Goal: Task Accomplishment & Management: Manage account settings

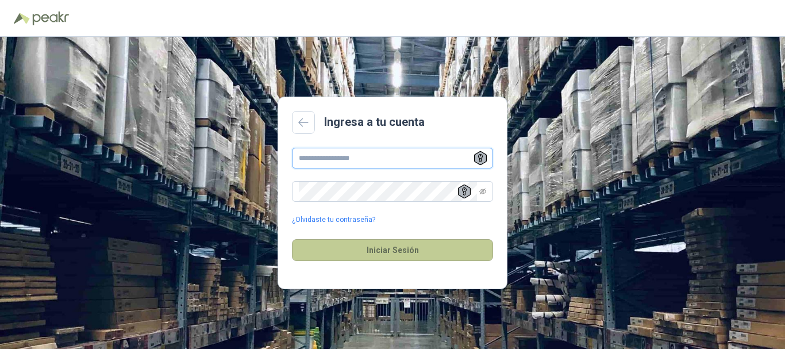
type input "**********"
click at [374, 248] on button "Iniciar Sesión" at bounding box center [392, 250] width 201 height 22
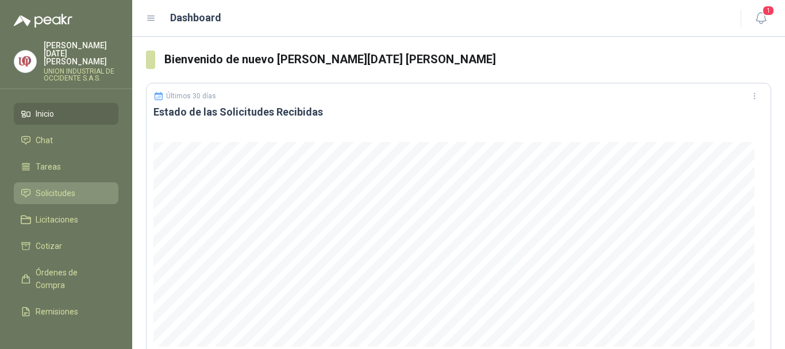
click at [65, 187] on span "Solicitudes" at bounding box center [56, 193] width 40 height 13
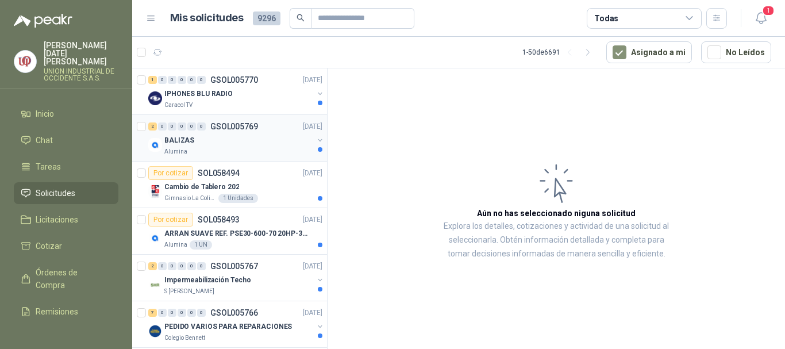
click at [204, 151] on div "Alumina" at bounding box center [238, 151] width 149 height 9
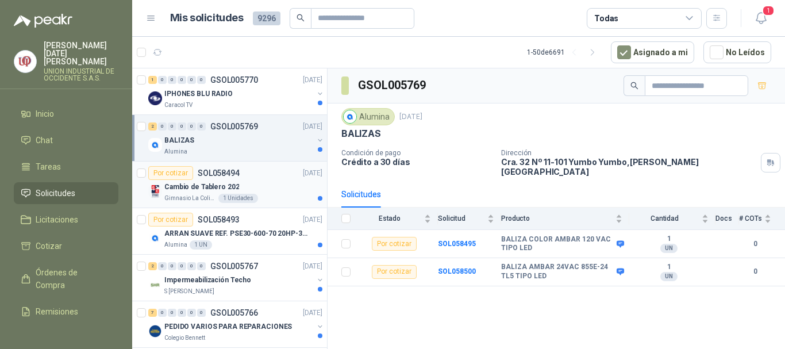
click at [184, 185] on p "Cambio de Tablero 202" at bounding box center [201, 187] width 75 height 11
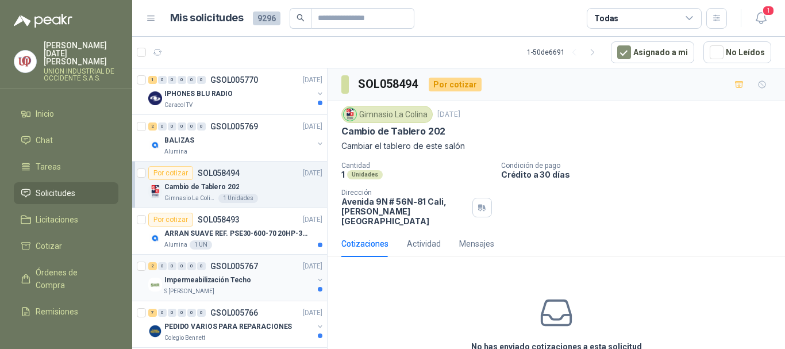
click at [179, 282] on p "Impermeabilización Techo" at bounding box center [207, 280] width 87 height 11
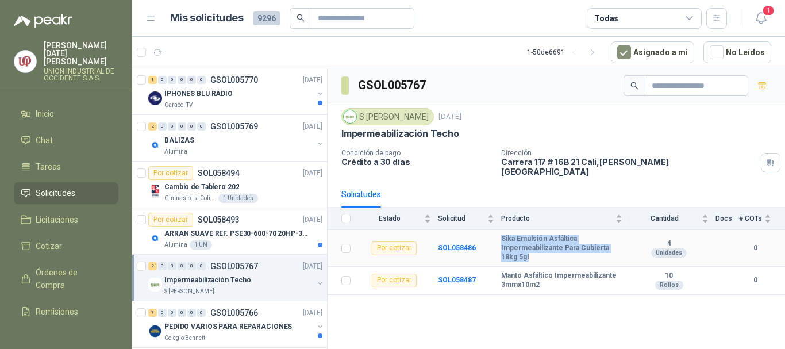
drag, startPoint x: 501, startPoint y: 230, endPoint x: 578, endPoint y: 245, distance: 78.6
click at [578, 245] on b "Sika Emulsión Asfáltica Impermeabilizante Para Cubierta 18kg 5gl" at bounding box center [561, 247] width 121 height 27
copy b "Sika Emulsión Asfáltica Impermeabilizante Para Cubierta 18kg 5gl"
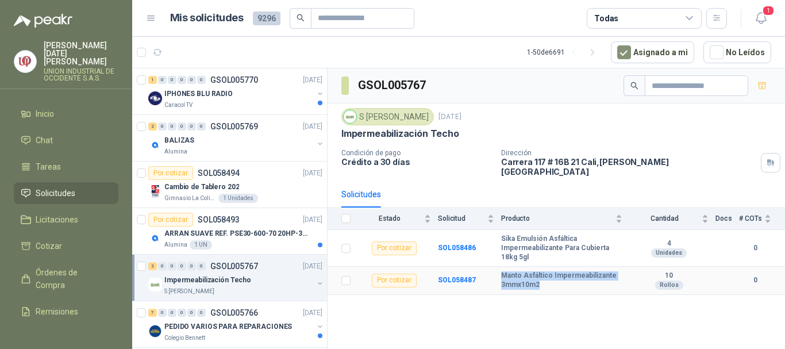
drag, startPoint x: 501, startPoint y: 270, endPoint x: 557, endPoint y: 275, distance: 57.1
click at [557, 275] on tr "Por cotizar SOL058487 Manto Asfáltico Impermeabilizante 3mmx10m2 10 Rollos 0" at bounding box center [556, 281] width 457 height 28
copy tr "Manto Asfáltico Impermeabilizante 3mmx10m2"
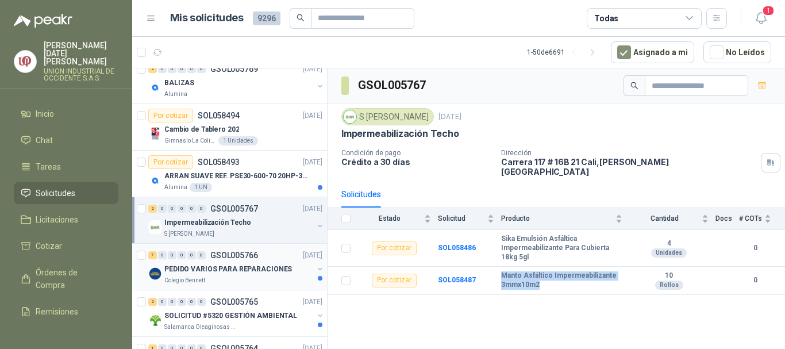
scroll to position [115, 0]
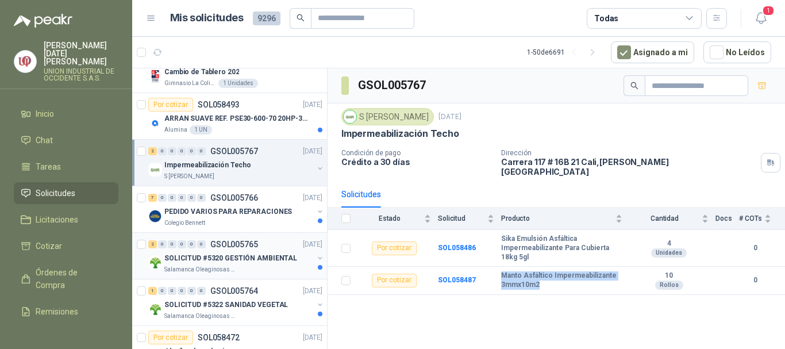
click at [201, 251] on div "2 0 0 0 0 0 GSOL005765 [DATE]" at bounding box center [236, 244] width 176 height 14
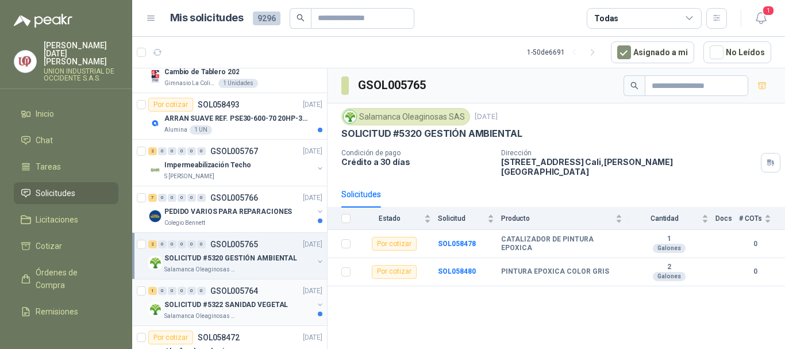
click at [211, 301] on p "SOLICITUD #5322 SANIDAD VEGETAL" at bounding box center [226, 304] width 124 height 11
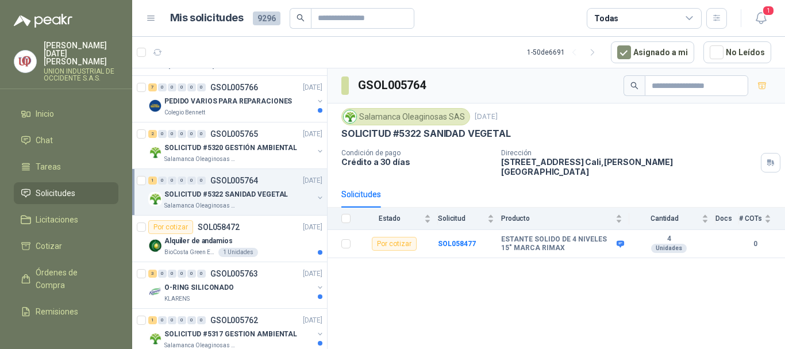
scroll to position [230, 0]
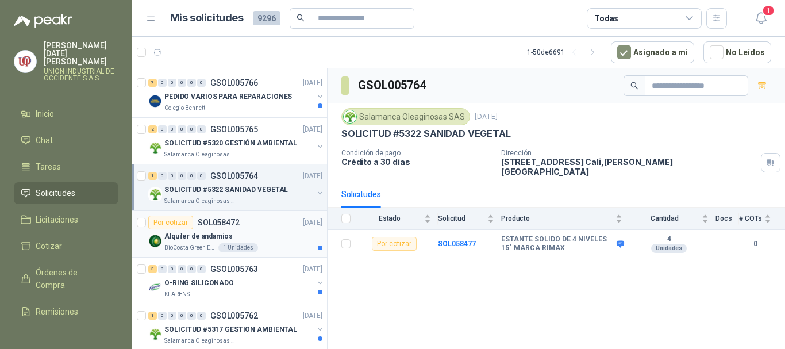
click at [211, 226] on p "SOL058472" at bounding box center [219, 222] width 42 height 8
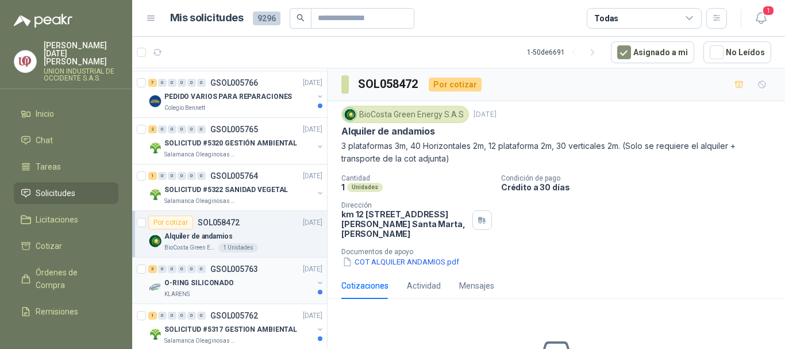
click at [187, 282] on p "O-RING SILICONADO" at bounding box center [199, 283] width 70 height 11
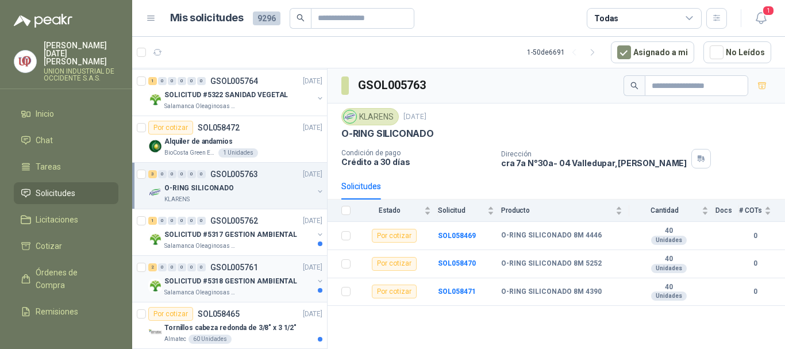
scroll to position [345, 0]
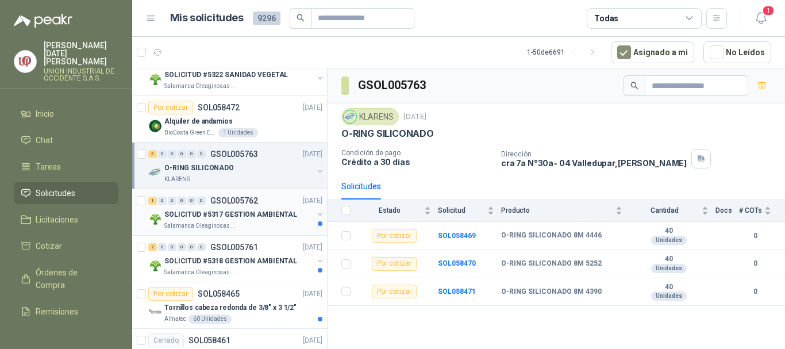
click at [206, 215] on p "SOLICITUD #5317 GESTION AMBIENTAL" at bounding box center [230, 214] width 133 height 11
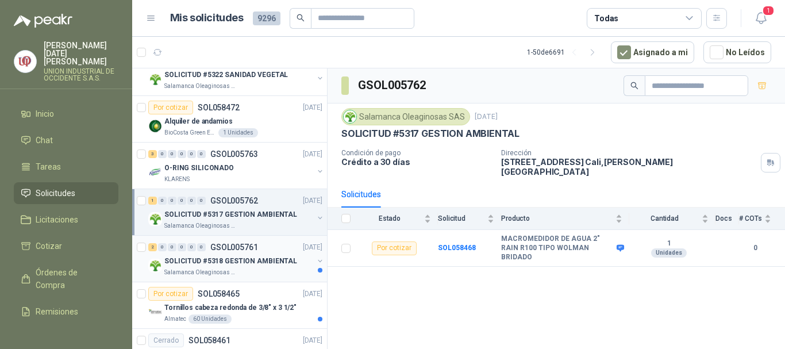
click at [211, 262] on p "SOLICITUD #5318 GESTION AMBIENTAL" at bounding box center [230, 261] width 133 height 11
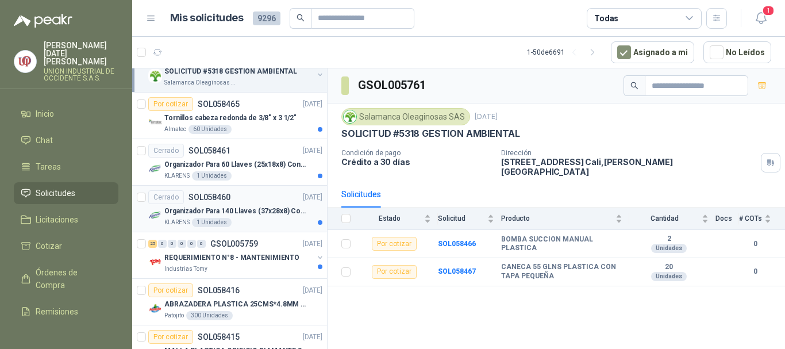
scroll to position [517, 0]
